Goal: Information Seeking & Learning: Understand process/instructions

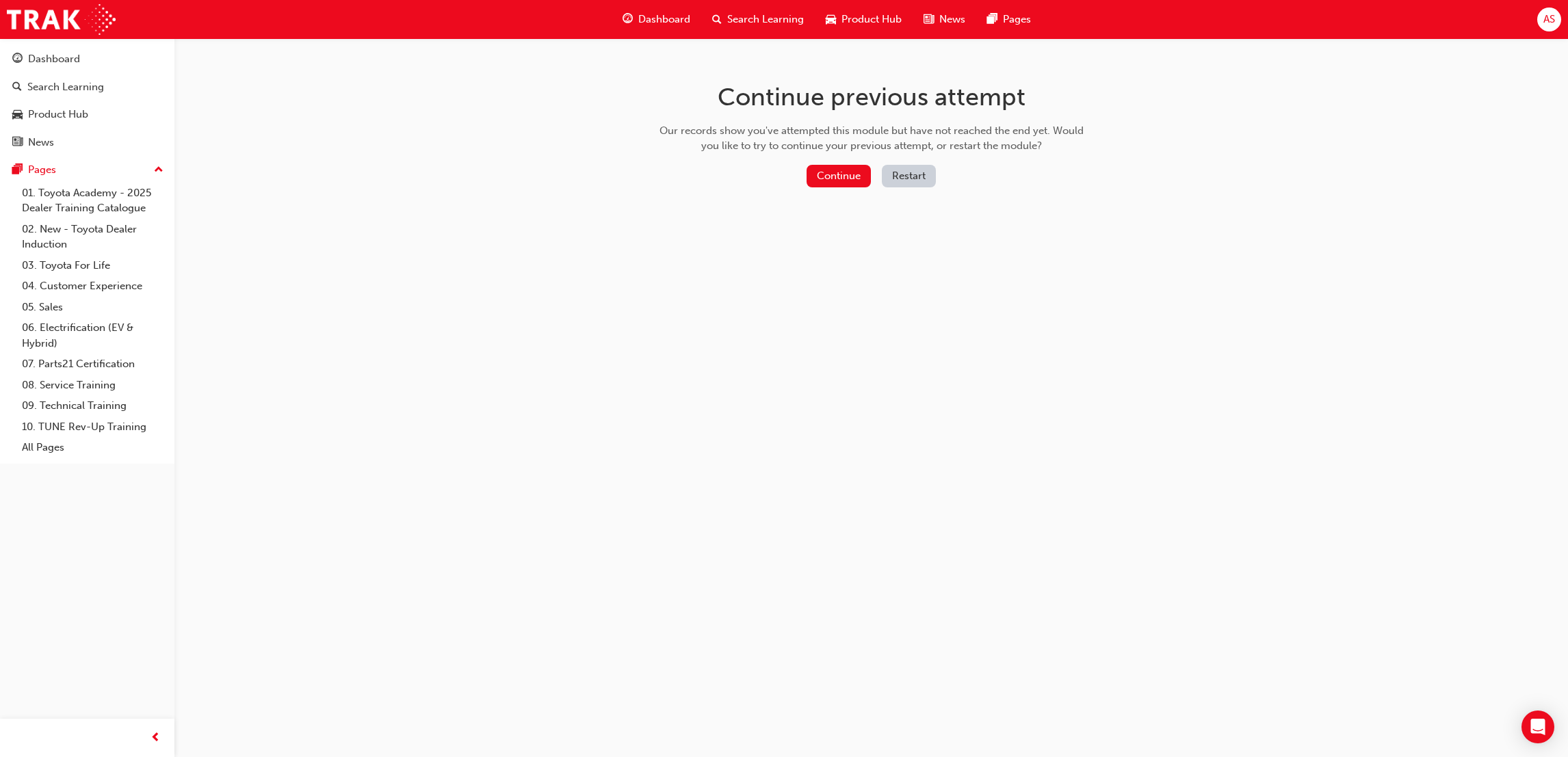
click at [905, 175] on button "Restart" at bounding box center [909, 176] width 54 height 23
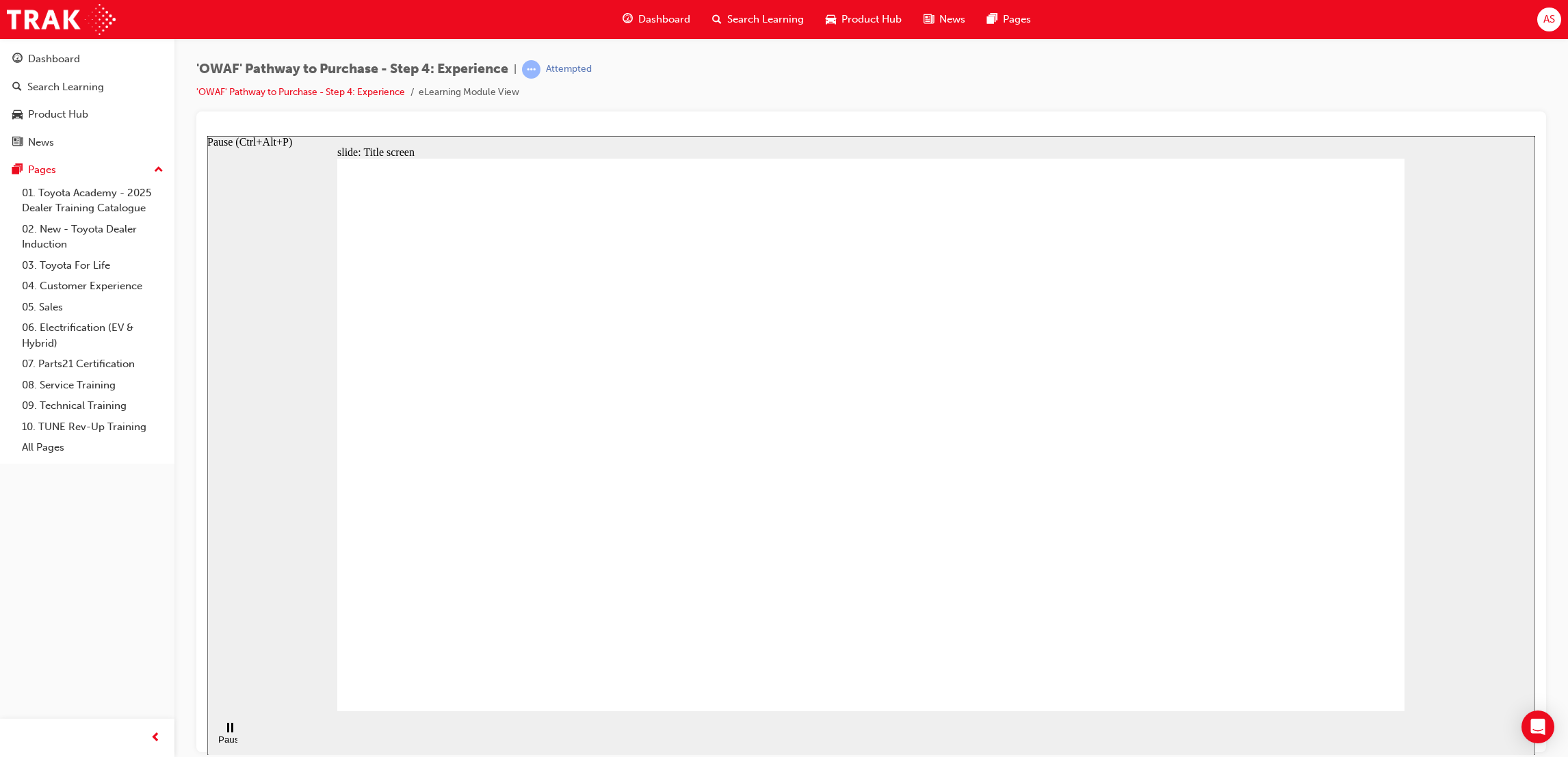
click at [227, 731] on rect "Pause (Ctrl+Alt+P)" at bounding box center [228, 726] width 2 height 9
click at [230, 735] on div "Play (Ctrl+Alt+P)" at bounding box center [230, 745] width 23 height 20
drag, startPoint x: 936, startPoint y: 631, endPoint x: 904, endPoint y: 651, distance: 37.7
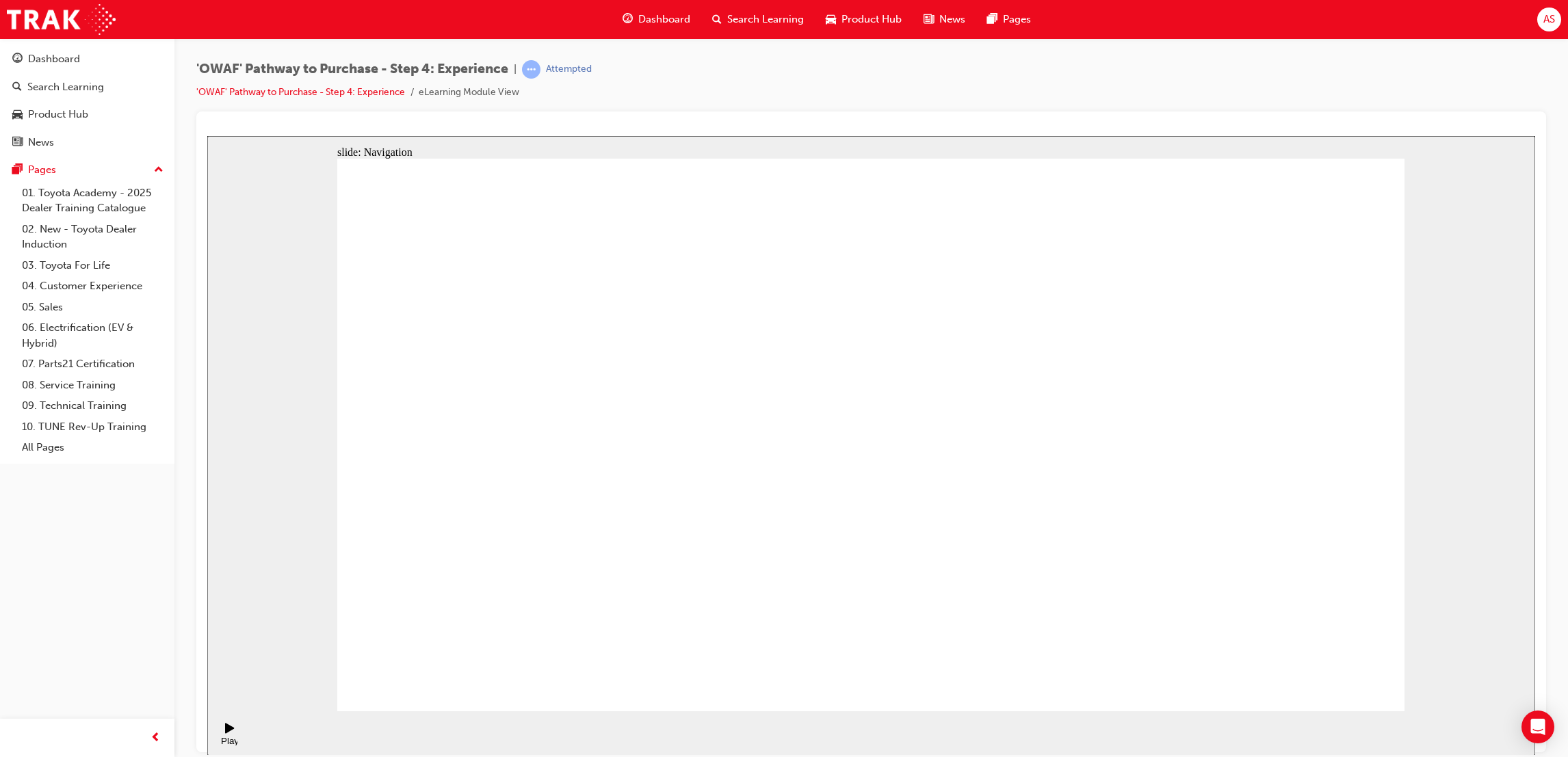
drag, startPoint x: 1253, startPoint y: 712, endPoint x: 1166, endPoint y: 654, distance: 104.6
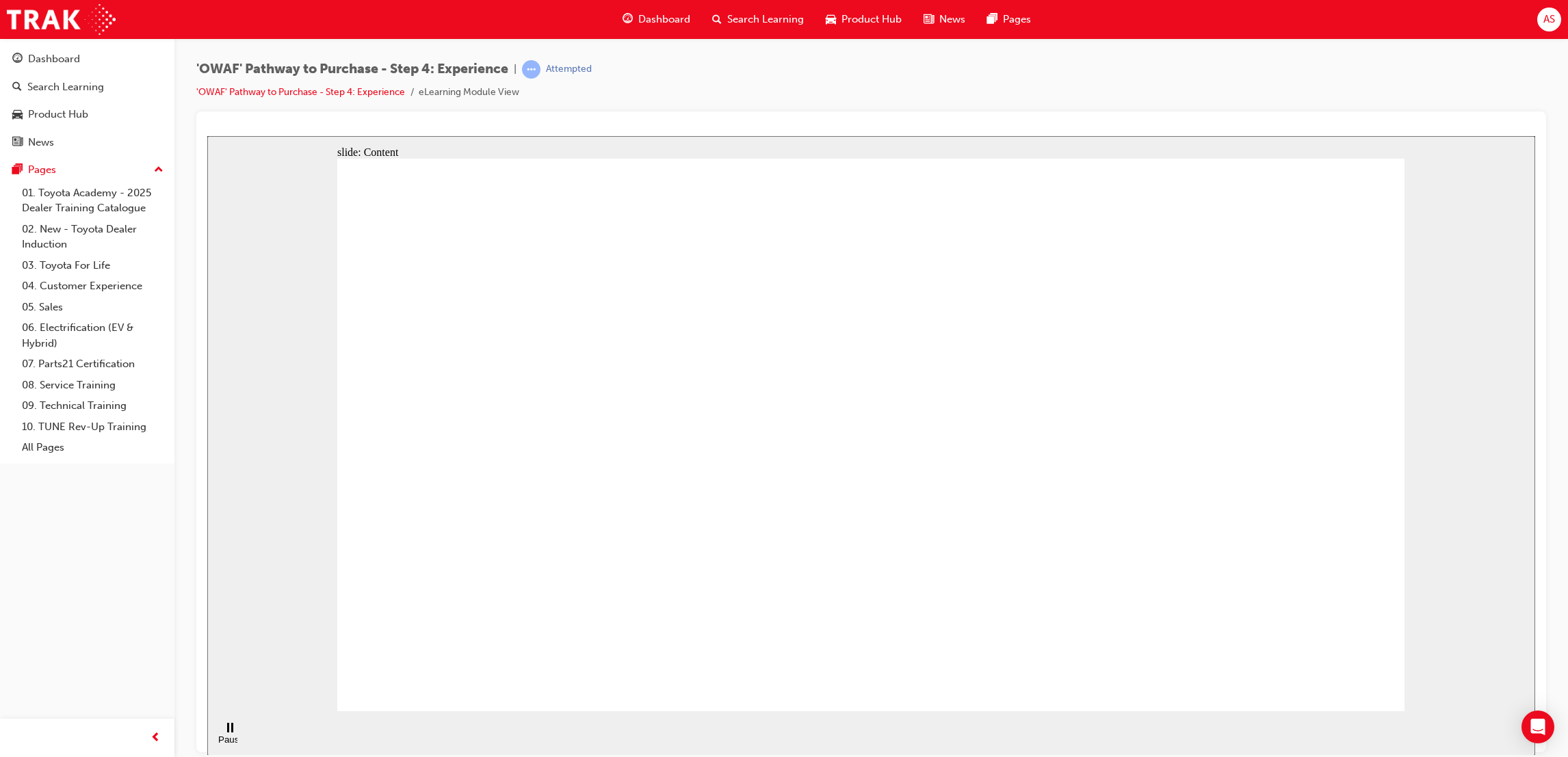
drag, startPoint x: 651, startPoint y: 519, endPoint x: 493, endPoint y: 489, distance: 160.8
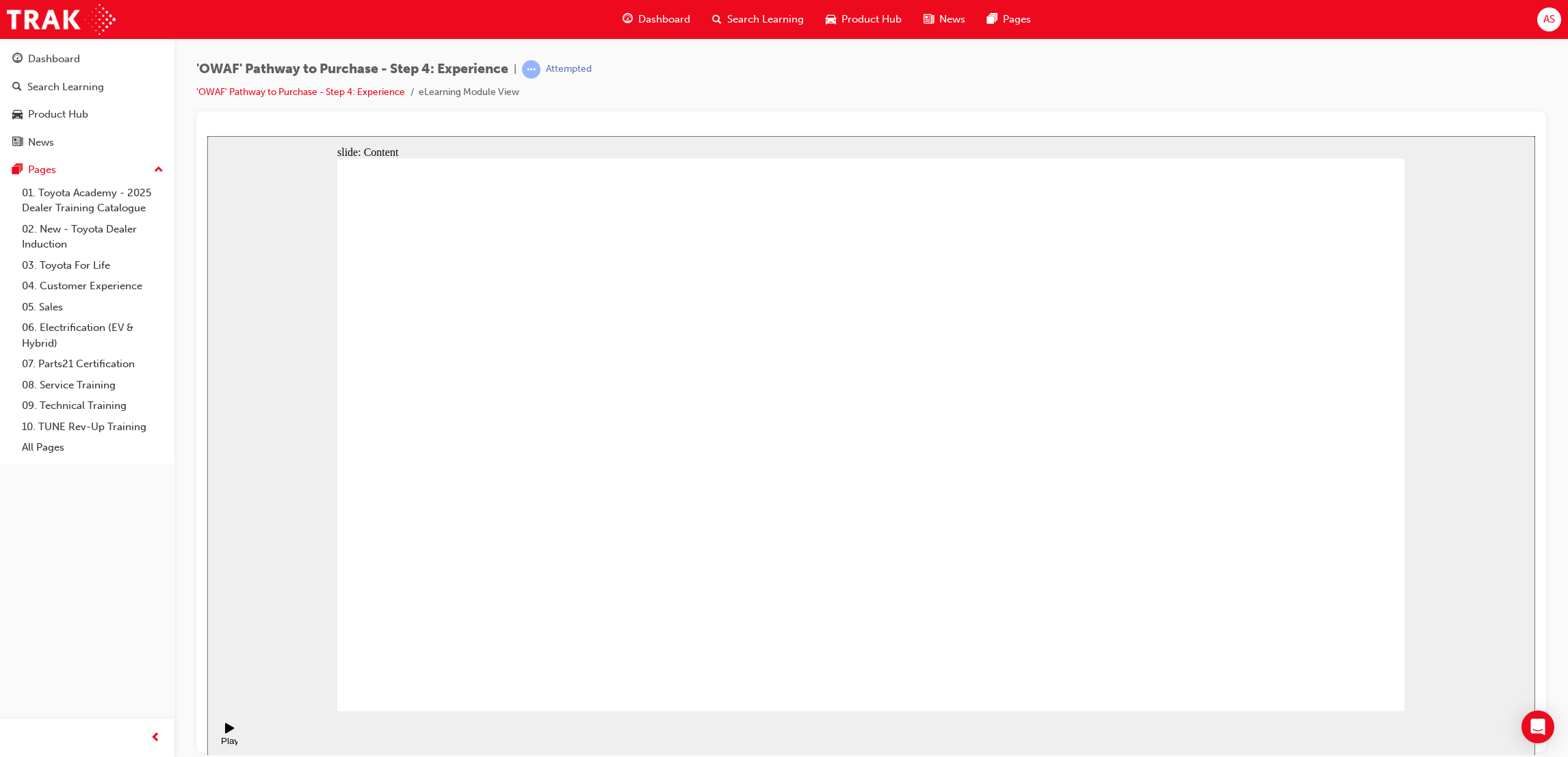
drag, startPoint x: 861, startPoint y: 299, endPoint x: 920, endPoint y: 460, distance: 171.5
